Goal: Navigation & Orientation: Find specific page/section

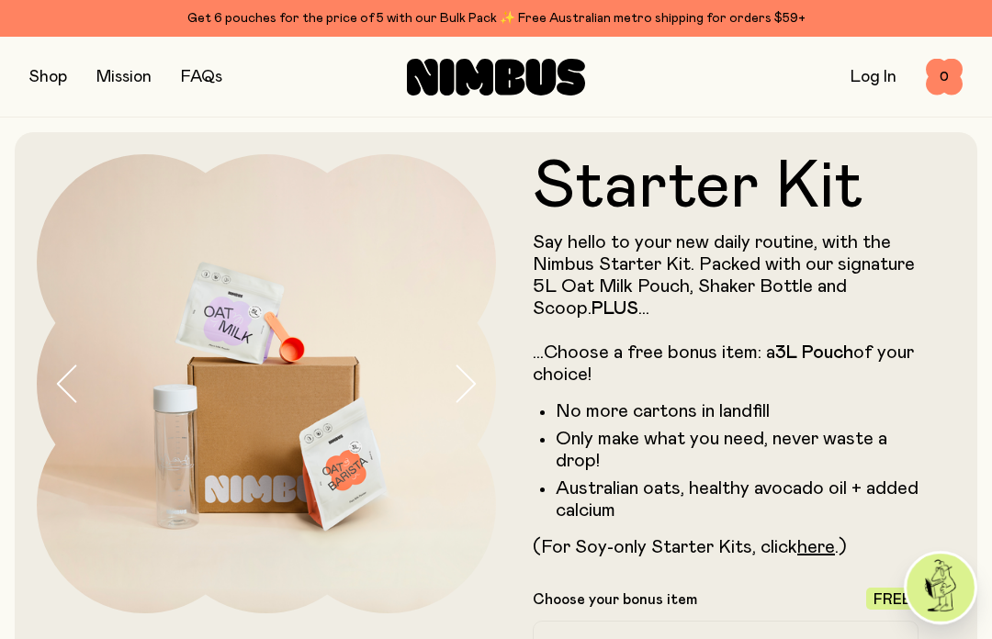
click at [55, 88] on button "button" at bounding box center [48, 77] width 38 height 26
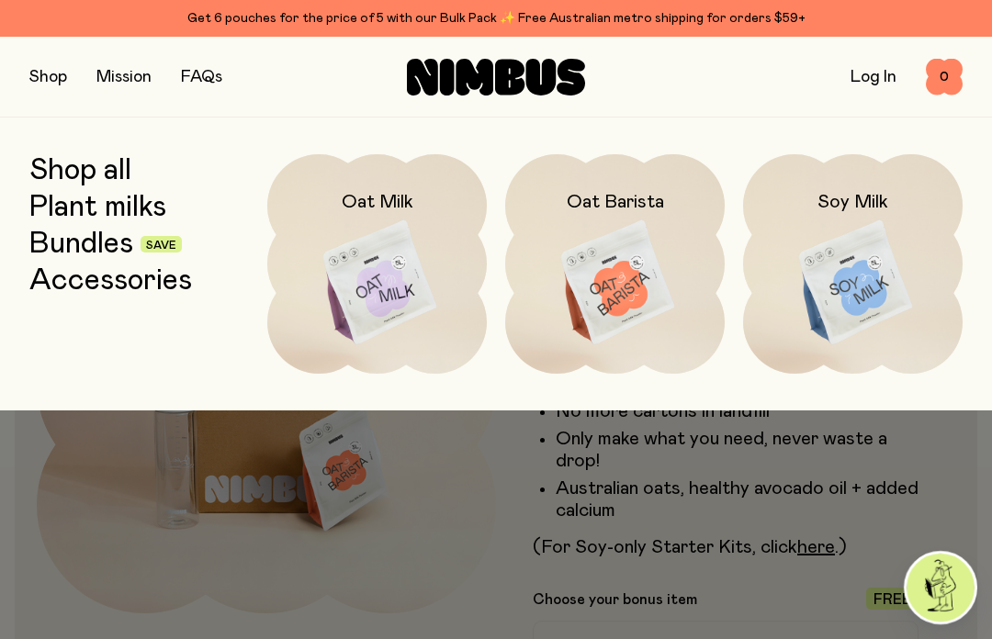
click at [363, 288] on img at bounding box center [377, 283] width 220 height 258
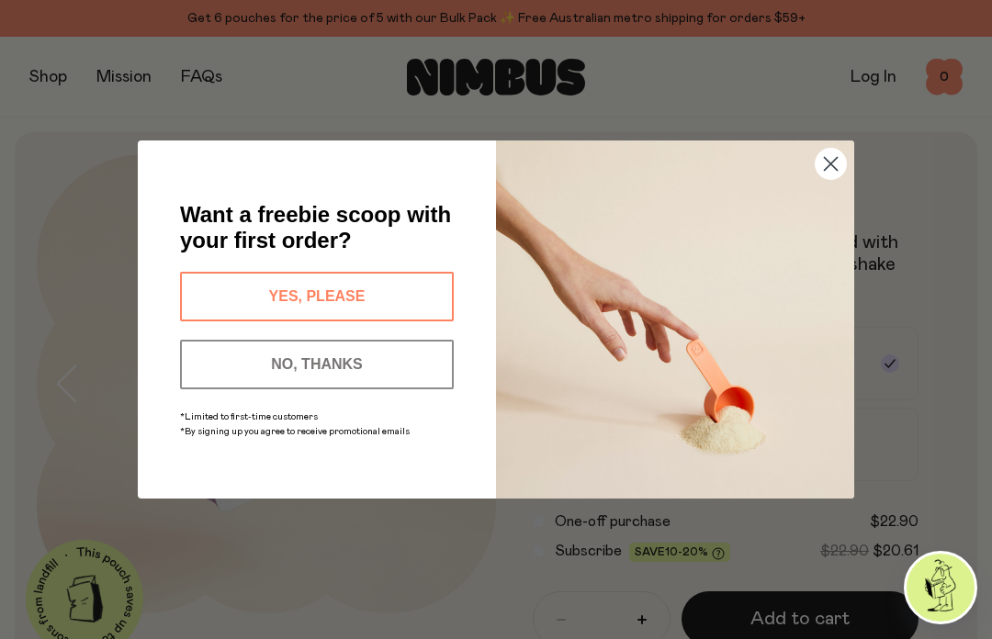
click at [409, 296] on button "YES, PLEASE" at bounding box center [317, 297] width 274 height 50
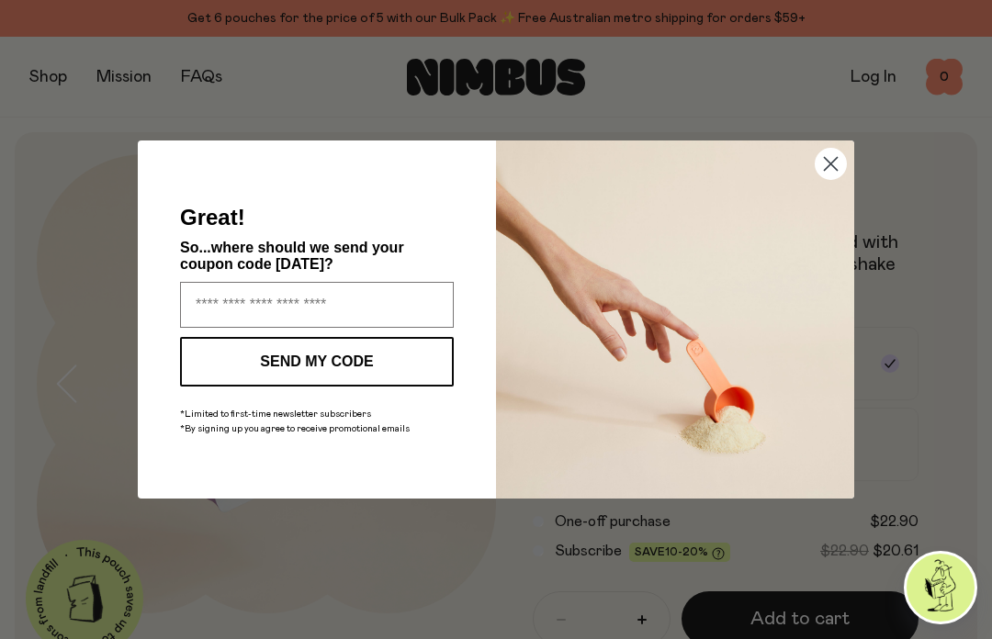
click at [220, 312] on input "Enter your email address" at bounding box center [317, 305] width 274 height 46
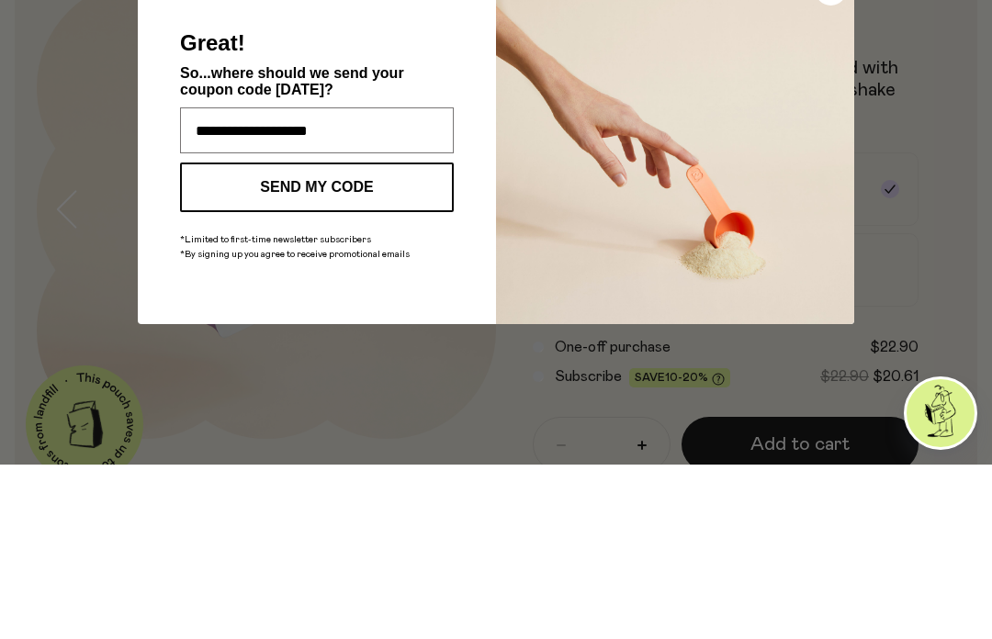
type input "**********"
click at [267, 337] on button "SEND MY CODE" at bounding box center [317, 362] width 274 height 50
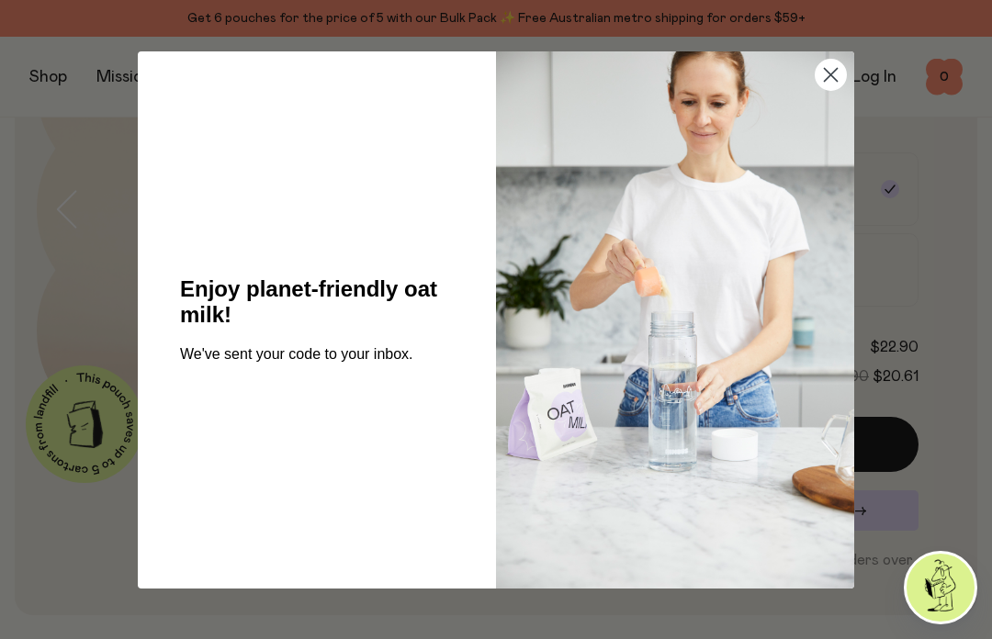
click at [830, 75] on icon "Close dialog" at bounding box center [831, 74] width 13 height 13
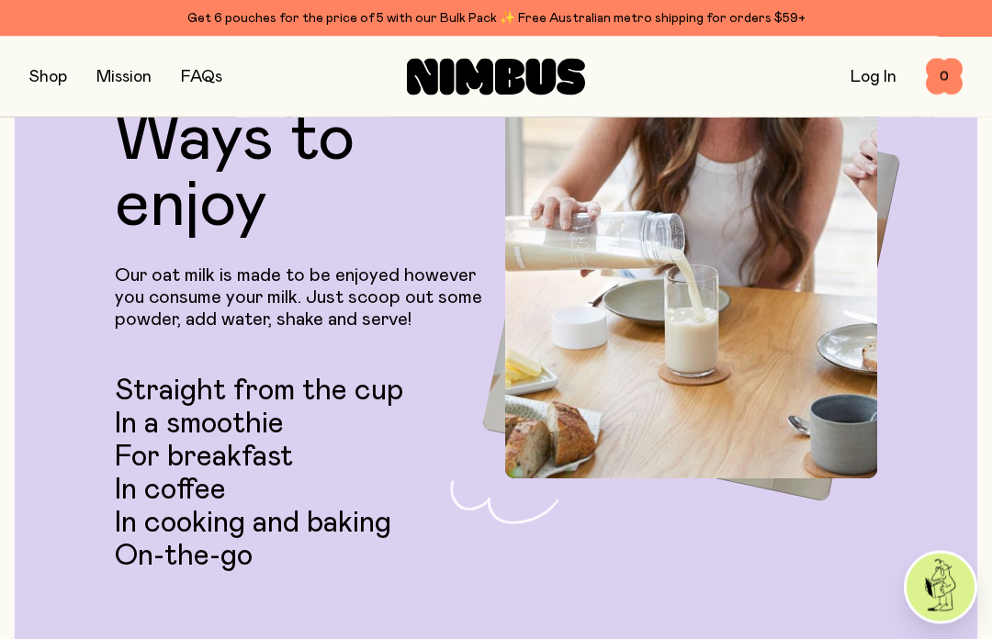
scroll to position [3112, 0]
click at [39, 81] on button "button" at bounding box center [48, 77] width 38 height 26
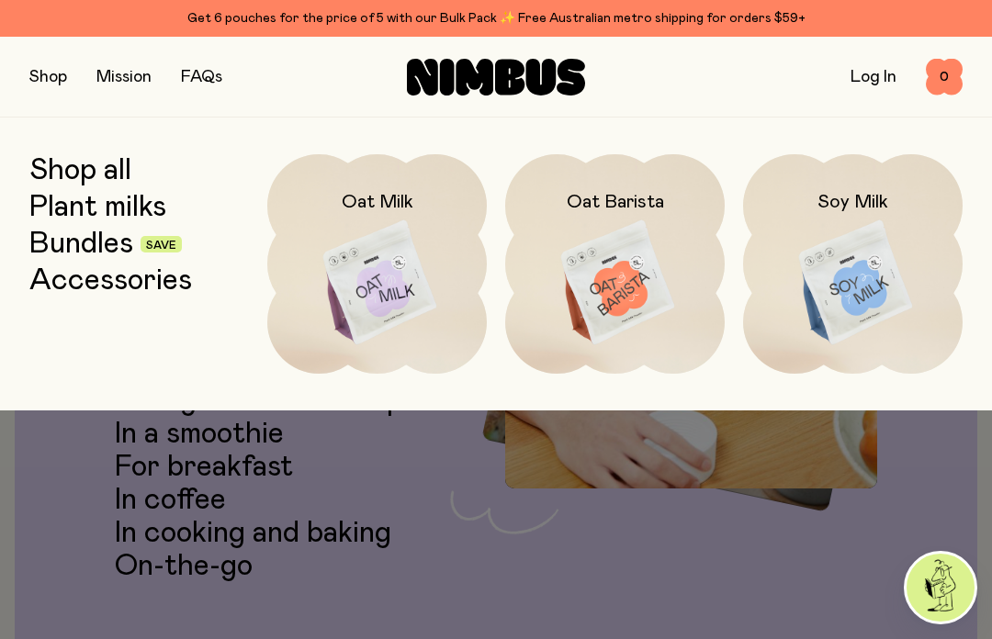
scroll to position [3091, 0]
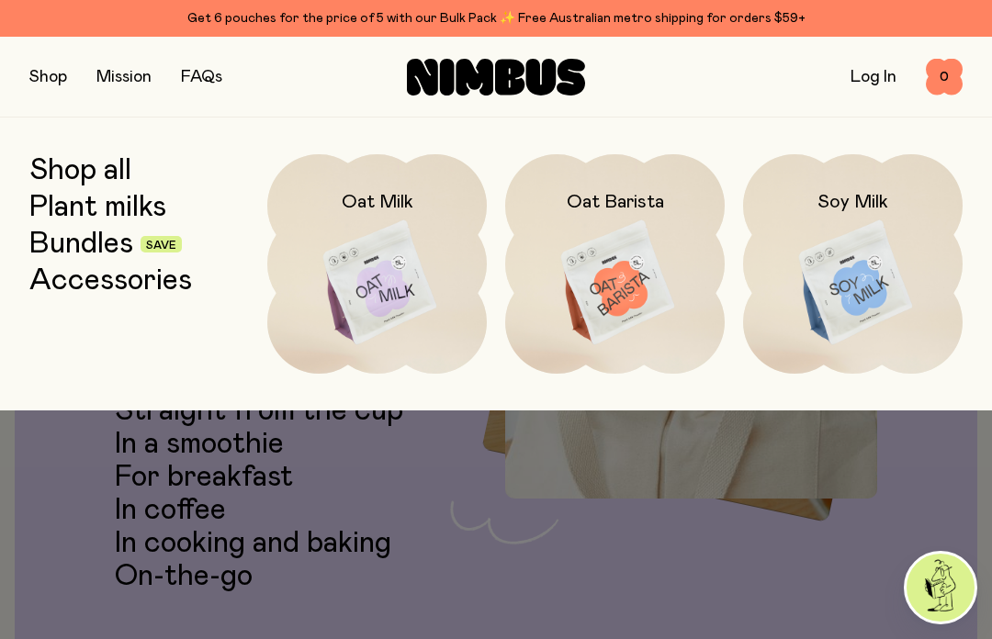
click at [141, 212] on link "Plant milks" at bounding box center [97, 207] width 137 height 33
